Goal: Find specific page/section: Find specific page/section

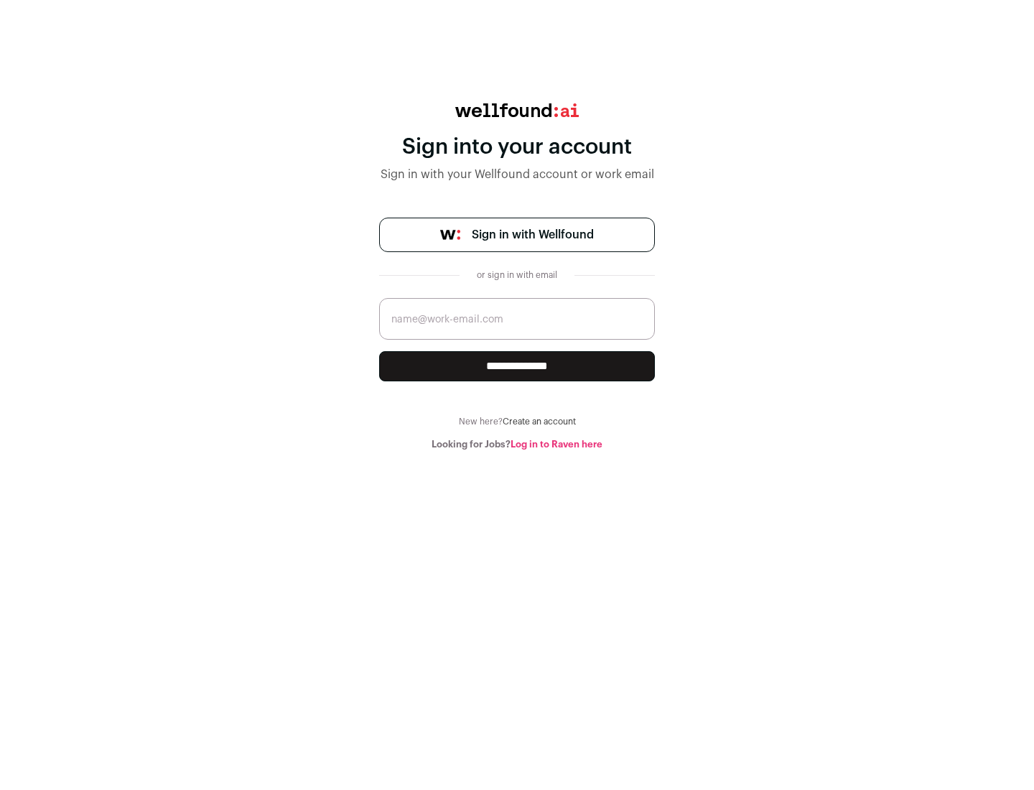
click at [532, 235] on span "Sign in with Wellfound" at bounding box center [533, 234] width 122 height 17
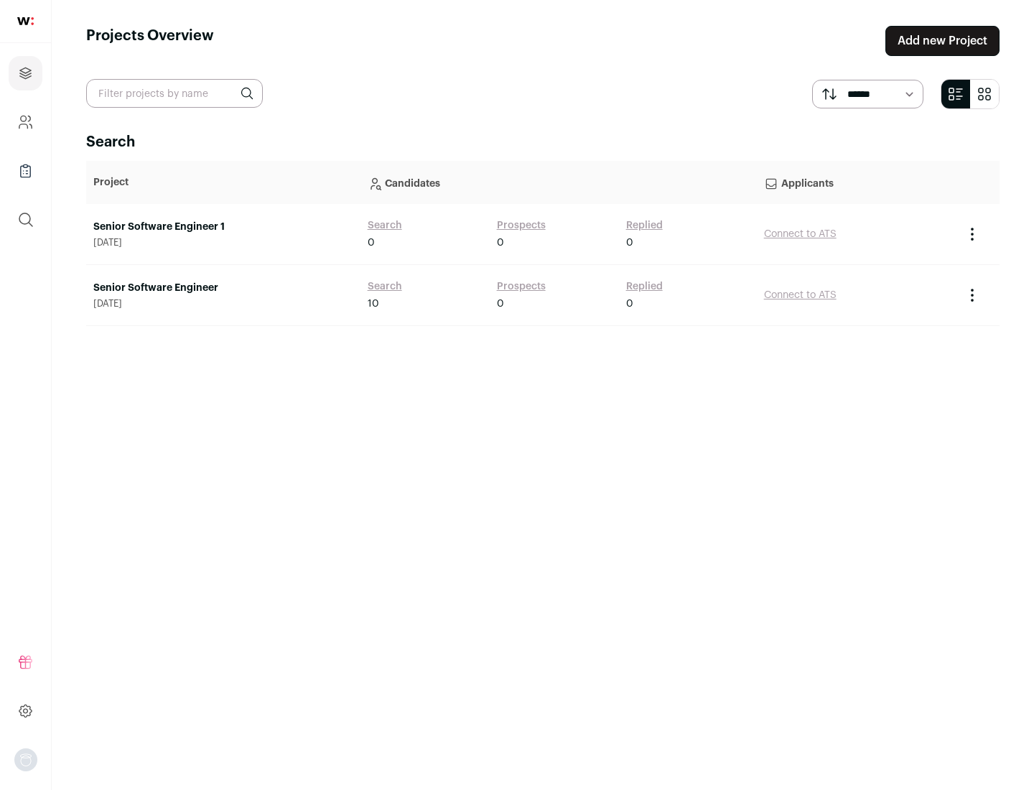
click at [223, 288] on link "Senior Software Engineer" at bounding box center [223, 288] width 260 height 14
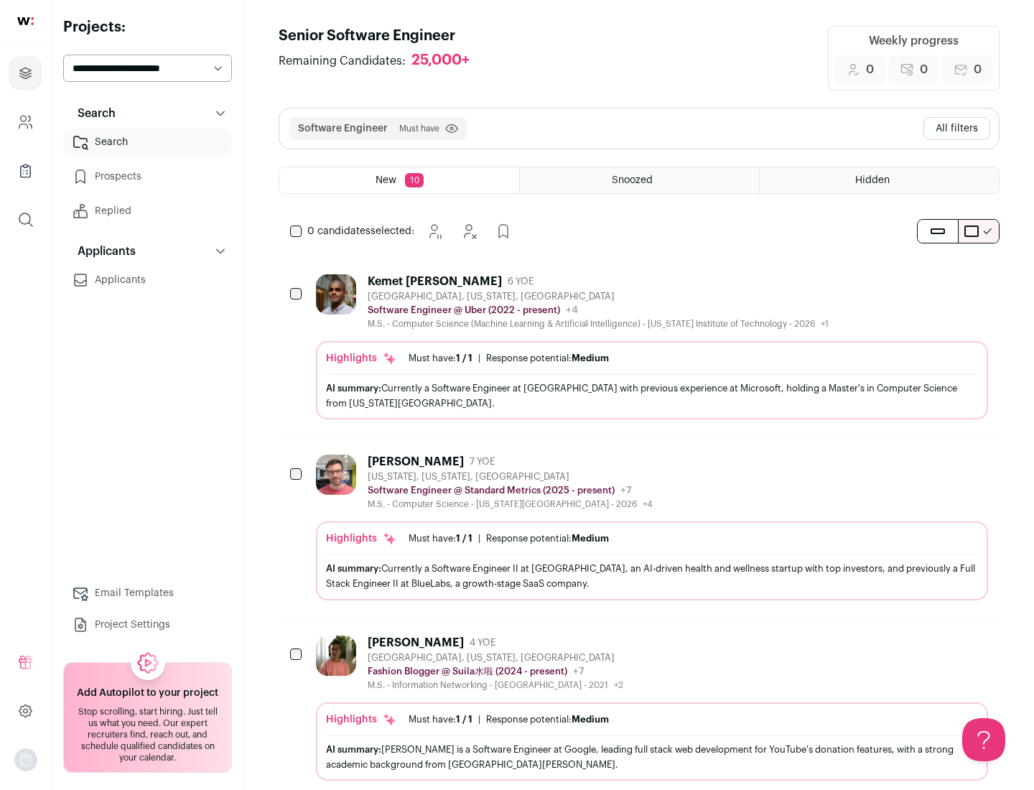
click at [639, 347] on div "Highlights Must have: 1 / 1 How many must haves have been fulfilled? | Response…" at bounding box center [652, 380] width 672 height 78
